Goal: Information Seeking & Learning: Learn about a topic

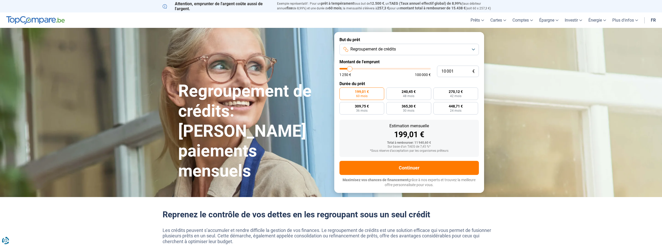
click at [393, 46] on span "Regroupement de crédits" at bounding box center [373, 49] width 46 height 6
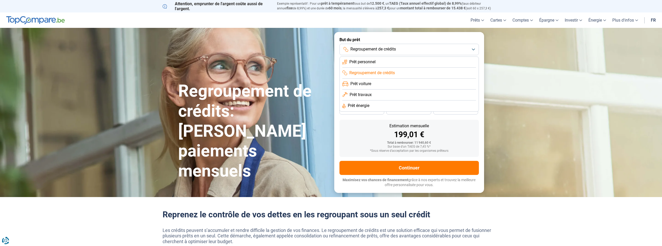
click at [374, 63] on span "Prêt personnel" at bounding box center [362, 62] width 26 height 6
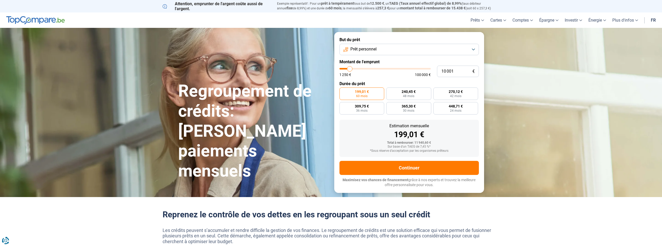
type input "11 250"
type input "11250"
type input "14 250"
type input "14250"
type input "17 500"
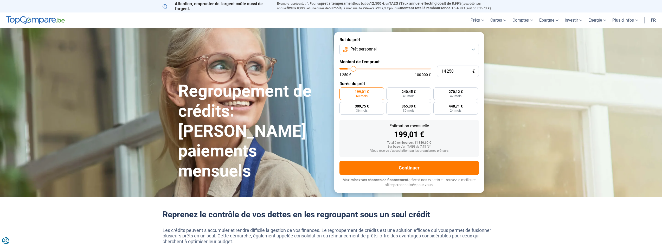
type input "17500"
type input "21 250"
type input "21250"
type input "24 500"
type input "24500"
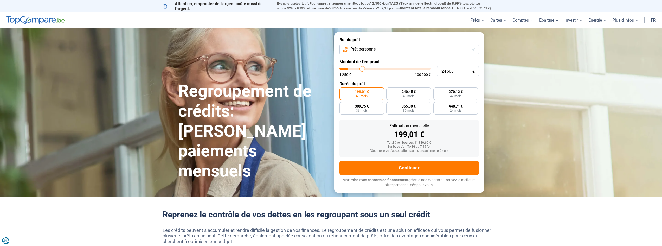
type input "25 750"
type input "25750"
type input "26 250"
type input "26250"
type input "26 500"
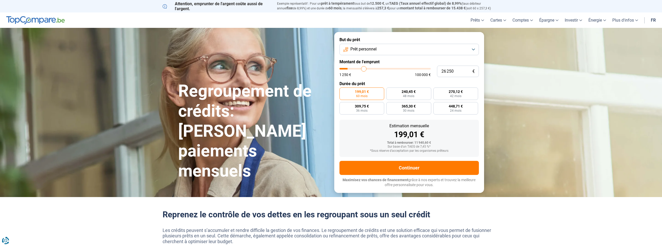
type input "26500"
type input "26 750"
type input "26750"
type input "27 250"
type input "27250"
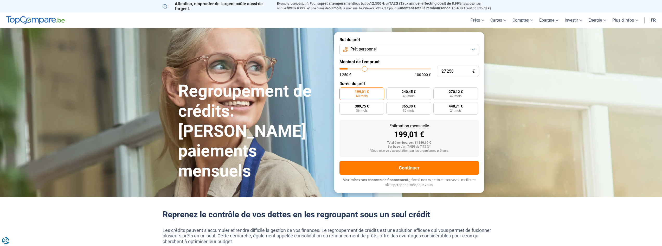
type input "29 000"
type input "29000"
type input "31 750"
type input "31750"
type input "36 250"
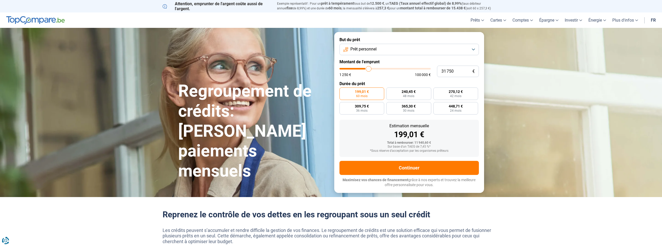
type input "36250"
type input "38 500"
type input "38500"
type input "40 750"
type input "40750"
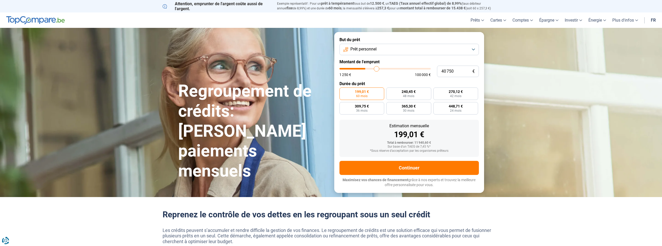
type input "41 000"
type input "41000"
type input "41 250"
type input "41250"
type input "41 500"
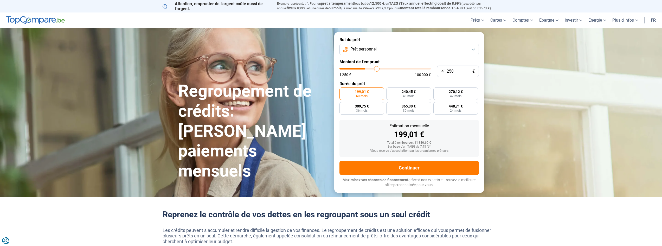
type input "41500"
type input "42 750"
type input "42750"
type input "43 000"
type input "43000"
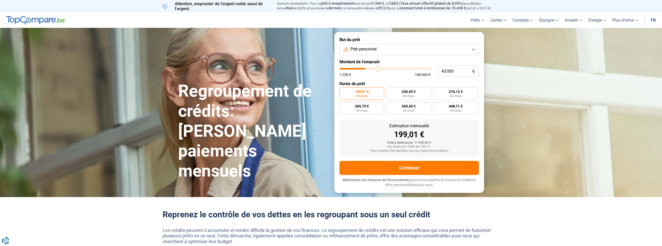
type input "43 500"
type input "43500"
type input "43 750"
type input "43750"
type input "44 500"
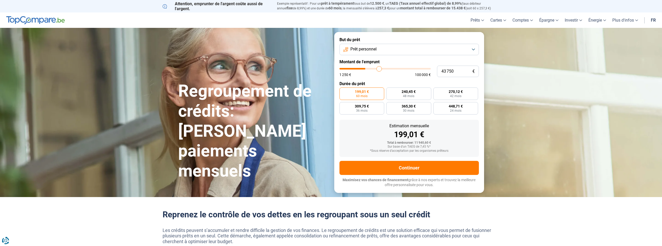
type input "44500"
type input "46 750"
type input "46750"
type input "48 750"
type input "48750"
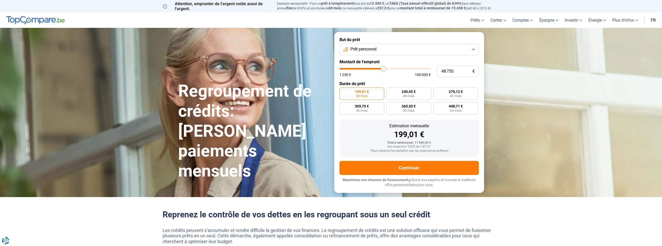
type input "50 250"
type input "50250"
type input "51 000"
type input "51000"
type input "50 000"
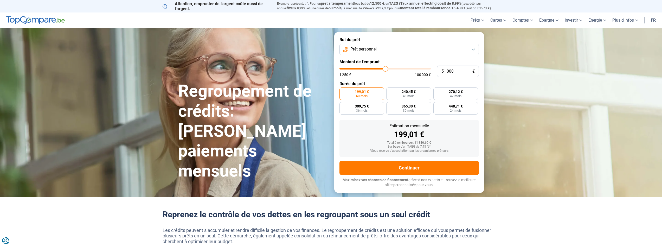
type input "50000"
type input "49 000"
type input "49000"
type input "48 250"
type input "48250"
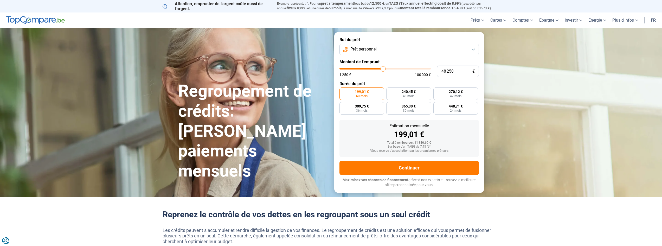
type input "46 000"
type input "46000"
type input "42 750"
type input "42750"
type input "38 750"
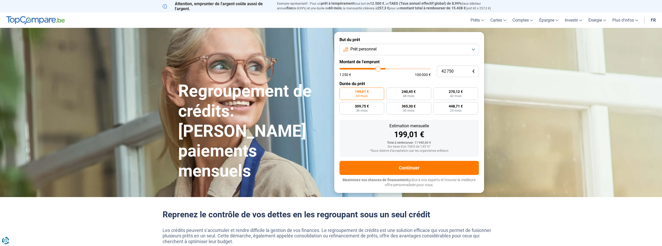
type input "38750"
type input "35 750"
type input "35750"
type input "35 250"
type input "35250"
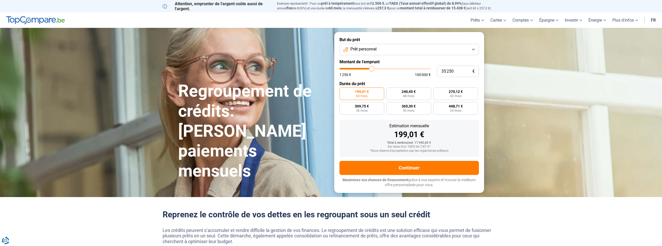
type input "35 000"
type input "35000"
type input "34 000"
type input "34000"
type input "32 500"
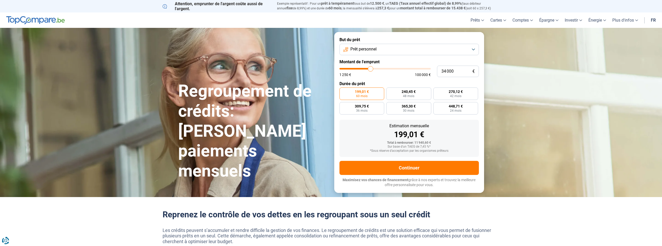
type input "32500"
type input "30 250"
type input "30250"
type input "27 500"
type input "27500"
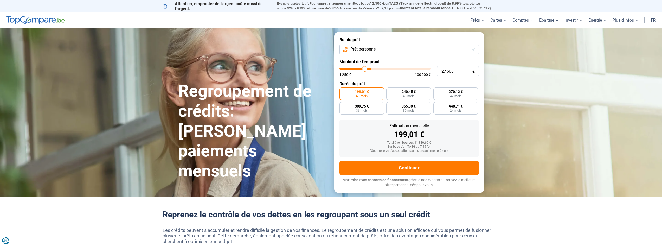
type input "25 000"
type input "25000"
type input "20 500"
type input "20500"
type input "18 000"
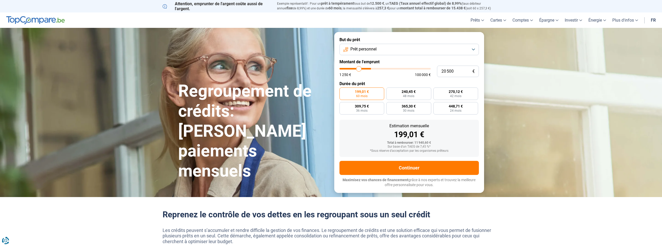
type input "18000"
type input "16 500"
type input "16500"
type input "14 250"
type input "14250"
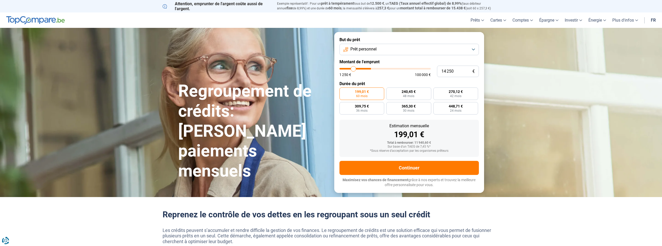
type input "9 750"
type input "9750"
type input "3 750"
type input "3750"
type input "1 250"
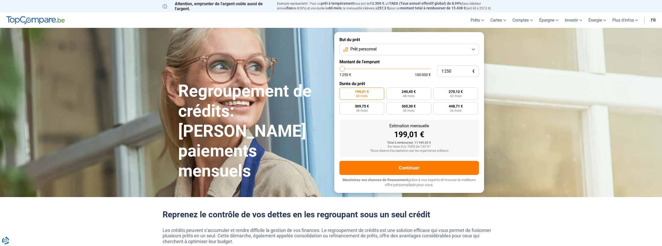
drag, startPoint x: 349, startPoint y: 69, endPoint x: 418, endPoint y: 73, distance: 68.5
type input "1250"
click at [339, 69] on input "range" at bounding box center [384, 69] width 91 height 2
radio input "true"
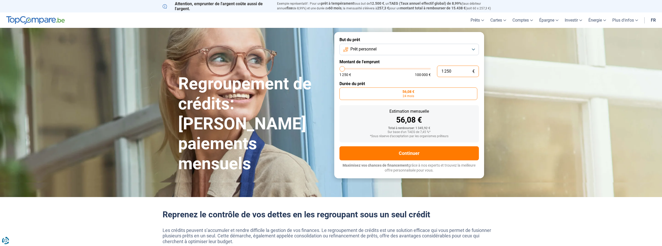
click at [454, 72] on input "1 250" at bounding box center [458, 71] width 42 height 11
type input "5"
type input "1250"
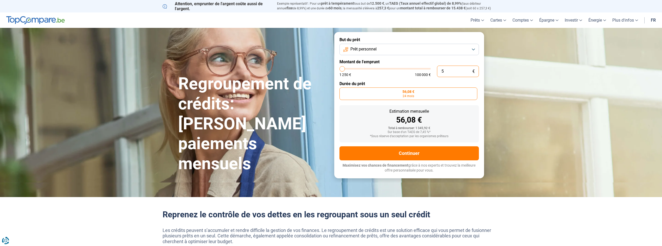
type input "54"
type input "1250"
type input "5"
type input "1250"
type input "55"
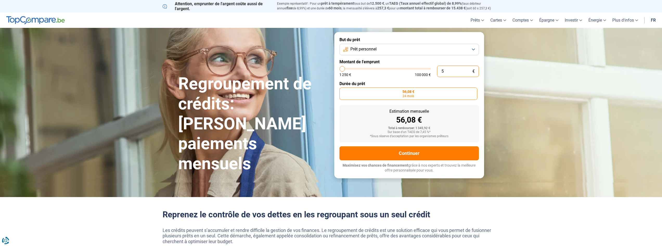
type input "1250"
type input "550"
type input "1250"
type input "5 500"
type input "5500"
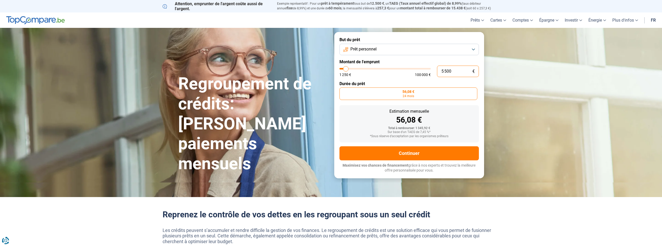
type input "5 500"
drag, startPoint x: 466, startPoint y: 111, endPoint x: 474, endPoint y: 112, distance: 7.3
click at [467, 111] on div "Estimation mensuelle" at bounding box center [408, 111] width 131 height 4
click at [460, 88] on label "246,77 € 24 mois" at bounding box center [455, 93] width 45 height 12
click at [437, 88] on input "246,77 € 24 mois" at bounding box center [434, 88] width 3 height 3
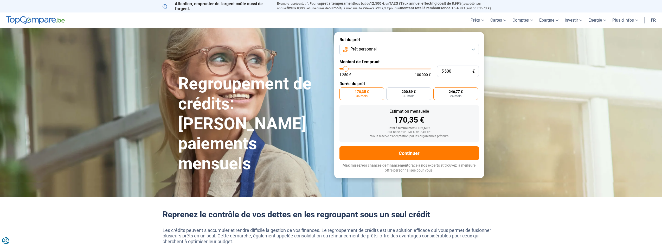
radio input "true"
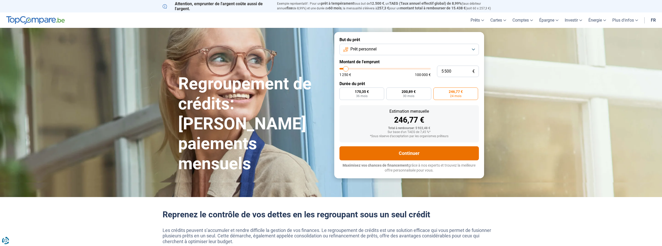
click at [402, 151] on button "Continuer" at bounding box center [408, 153] width 139 height 14
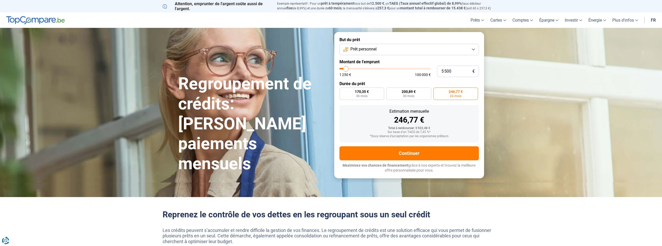
click at [456, 91] on span "246,77 €" at bounding box center [456, 92] width 14 height 4
click at [437, 91] on input "246,77 € 24 mois" at bounding box center [434, 88] width 3 height 3
click at [382, 46] on button "Prêt personnel" at bounding box center [408, 49] width 139 height 11
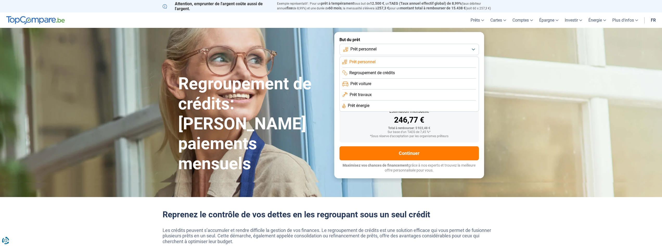
click at [376, 79] on li "Prêt voiture" at bounding box center [409, 84] width 134 height 11
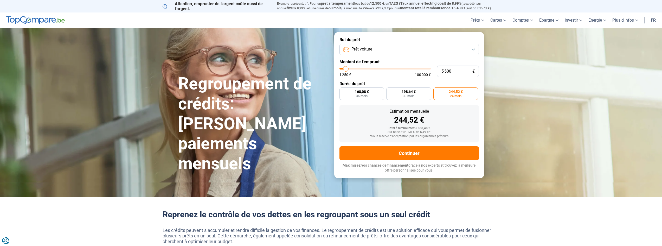
click at [402, 75] on div "1 250 € 100 000 €" at bounding box center [384, 75] width 91 height 4
drag, startPoint x: 460, startPoint y: 73, endPoint x: 433, endPoint y: 73, distance: 26.8
click at [433, 73] on div "5 500 € 1 250 € 100 000 €" at bounding box center [408, 71] width 139 height 11
type input "3"
type input "1250"
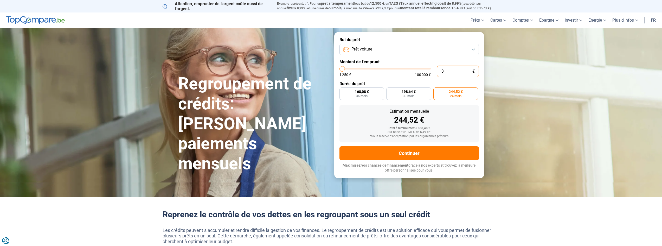
type input "30"
type input "1250"
type input "300"
type input "1250"
type input "3 000"
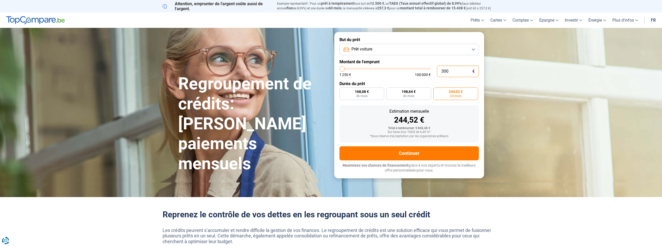
type input "3000"
type input "3 000"
radio input "false"
radio input "true"
click at [478, 83] on label "Durée du prêt" at bounding box center [408, 83] width 139 height 5
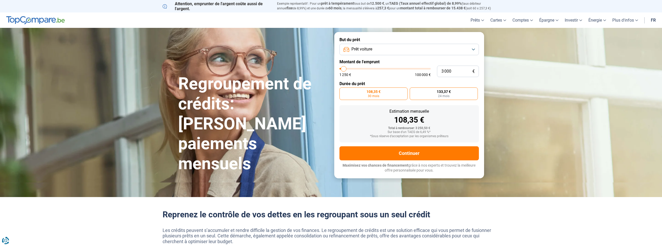
click at [448, 90] on span "133,37 €" at bounding box center [444, 92] width 14 height 4
click at [413, 89] on input "133,37 € 24 mois" at bounding box center [411, 88] width 3 height 3
radio input "true"
click at [391, 51] on button "Prêt voiture" at bounding box center [408, 49] width 139 height 11
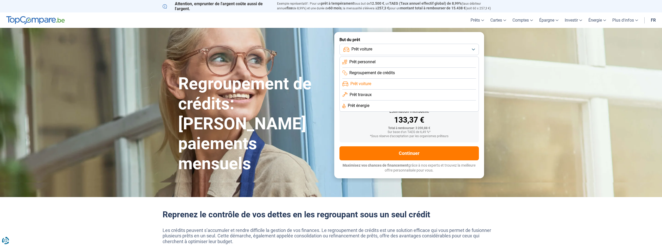
click at [380, 95] on li "Prêt travaux" at bounding box center [409, 94] width 134 height 11
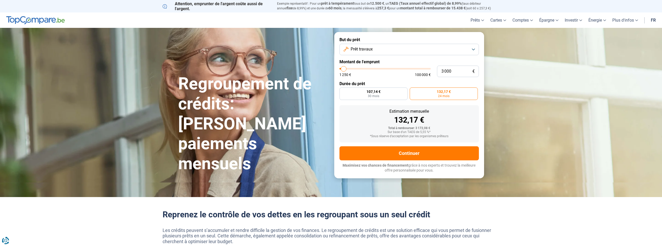
click at [371, 51] on span "Prêt travaux" at bounding box center [361, 49] width 22 height 6
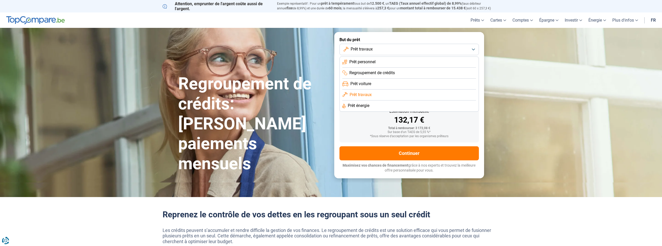
click at [369, 63] on span "Prêt personnel" at bounding box center [362, 62] width 26 height 6
